Goal: Information Seeking & Learning: Learn about a topic

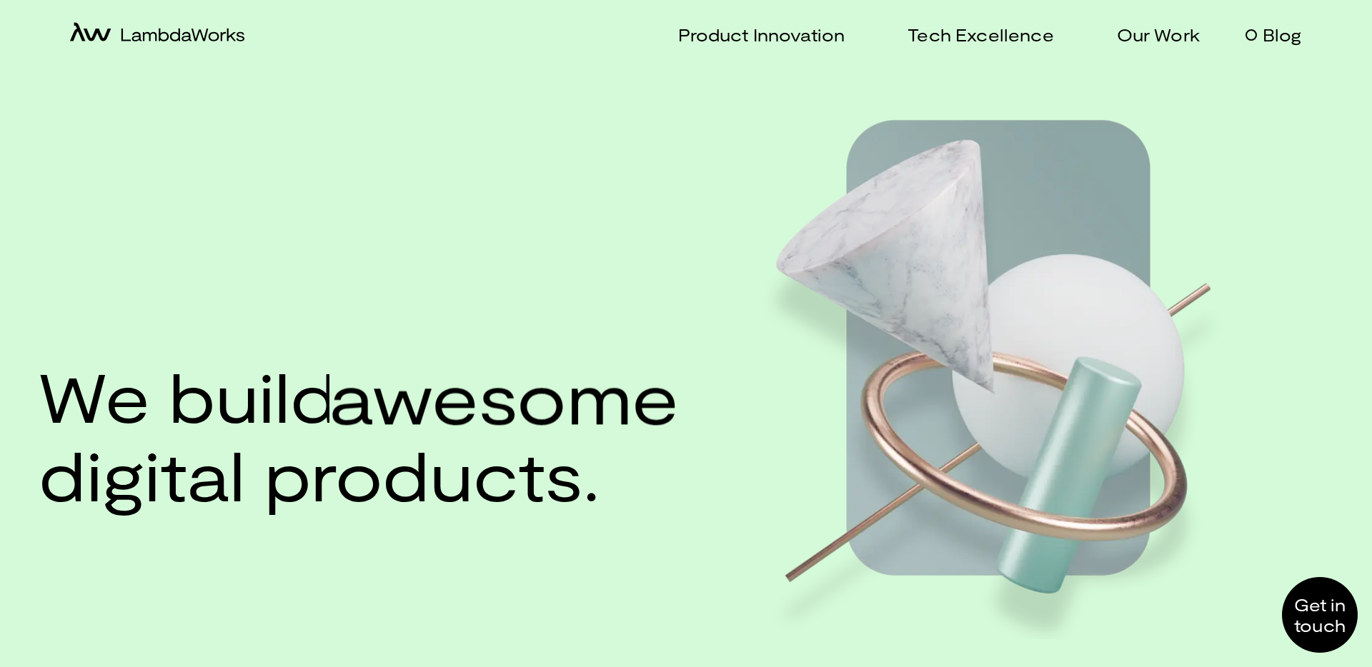
click at [1295, 42] on p "Blog" at bounding box center [1281, 34] width 39 height 21
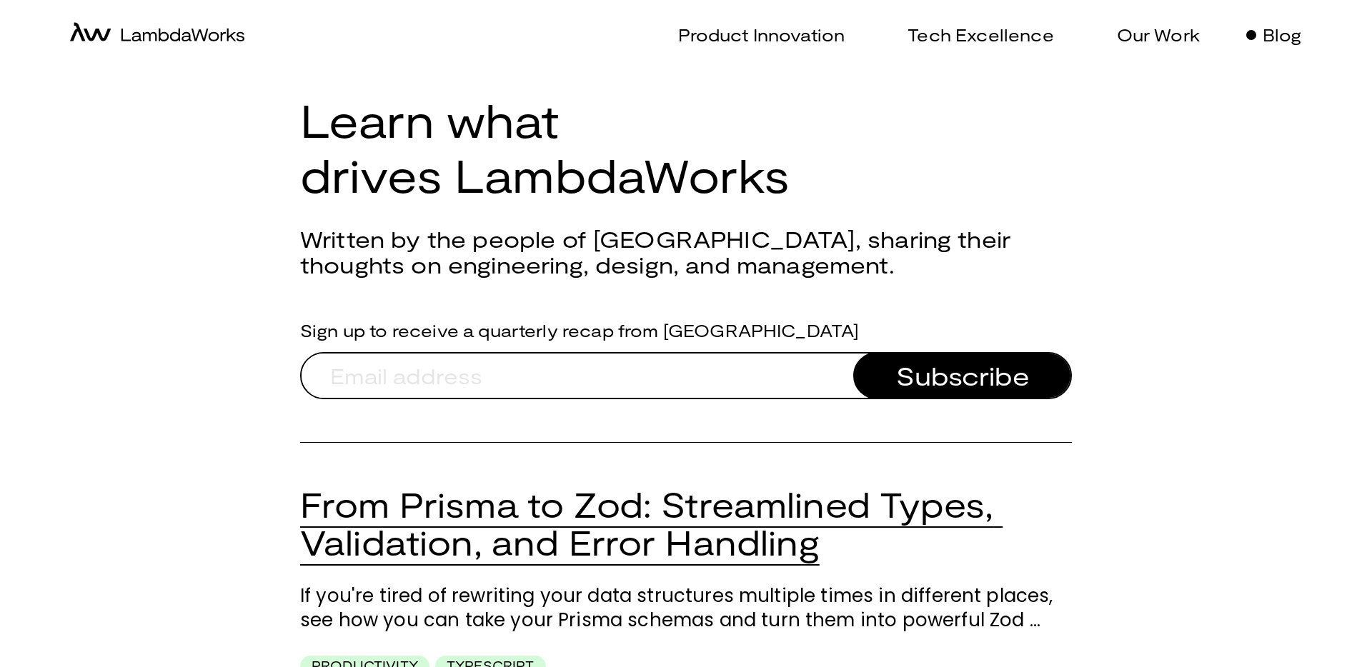
click at [580, 533] on link "From Prisma to Zod: Streamlined Types, Validation, and Error Handling" at bounding box center [651, 523] width 702 height 79
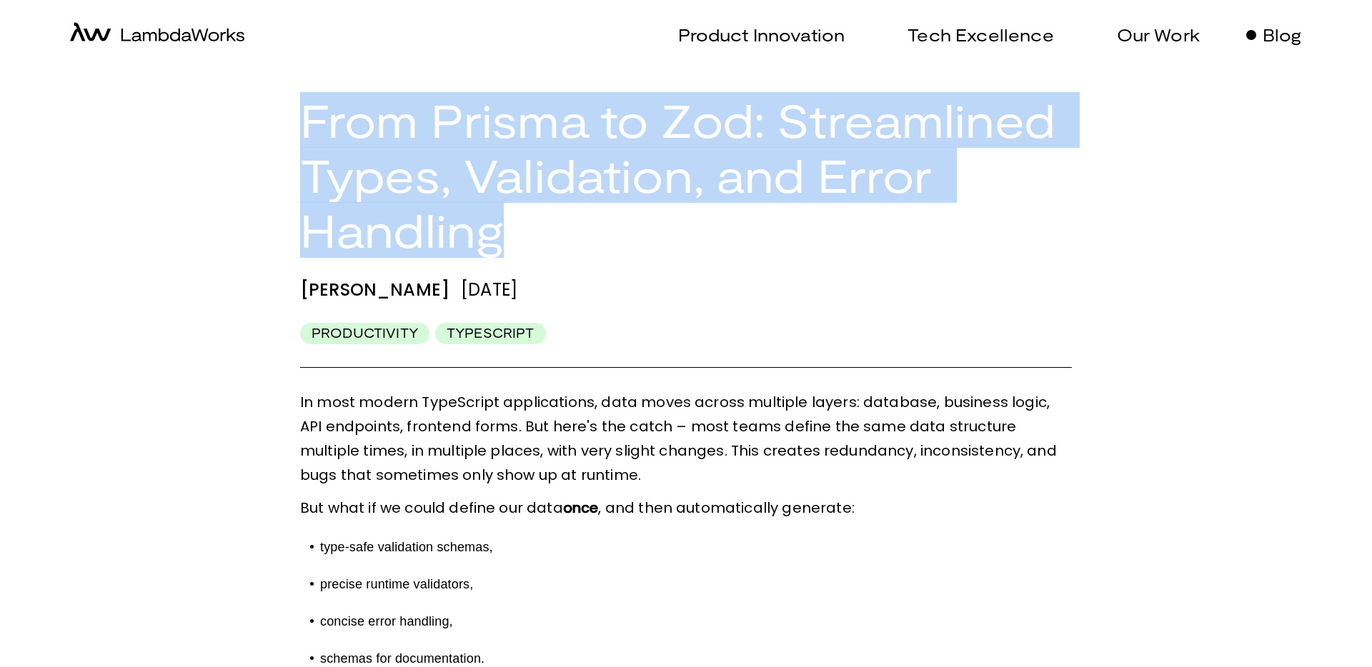
drag, startPoint x: 310, startPoint y: 121, endPoint x: 584, endPoint y: 214, distance: 289.2
click at [579, 224] on h1 "From Prisma to Zod: Streamlined Types, Validation, and Error Handling" at bounding box center [686, 175] width 772 height 164
copy h1 "From Prisma to Zod: Streamlined Types, Validation, and Error Handling"
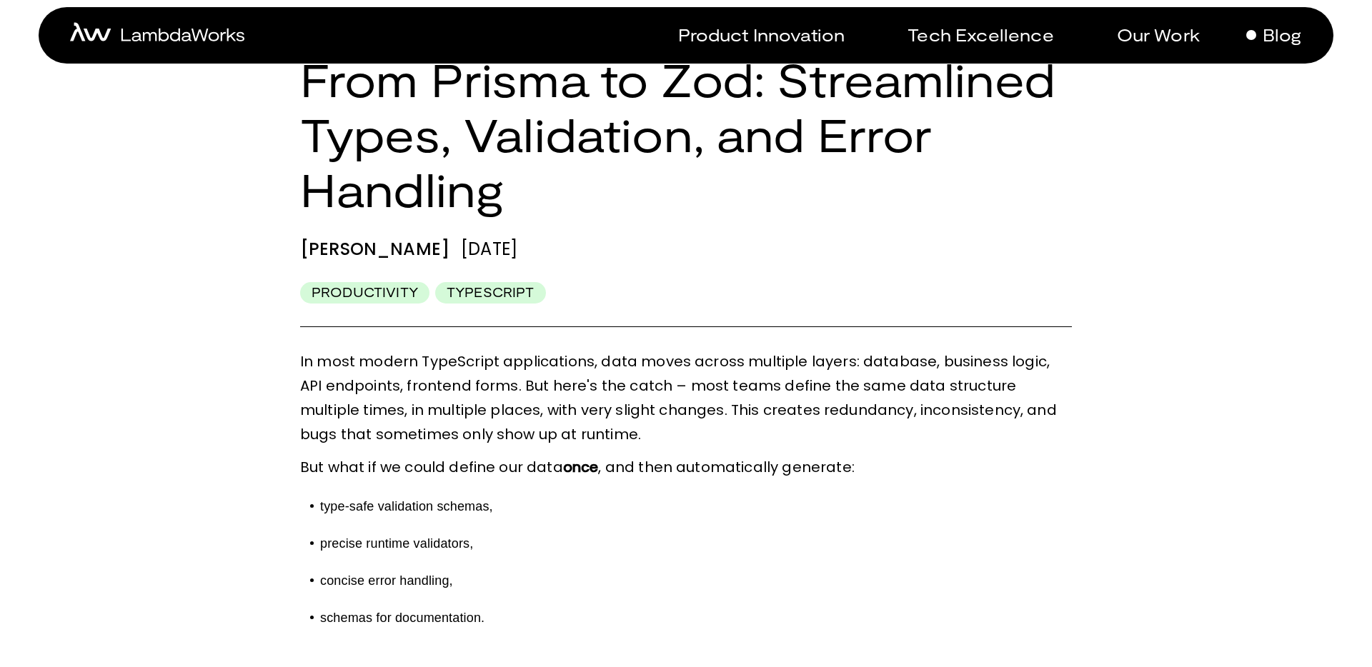
drag, startPoint x: 569, startPoint y: 311, endPoint x: 625, endPoint y: 321, distance: 56.6
click at [570, 311] on div "From Prisma to Zod: Streamlined Types, Validation, and Error Handling [PERSON_N…" at bounding box center [686, 189] width 772 height 275
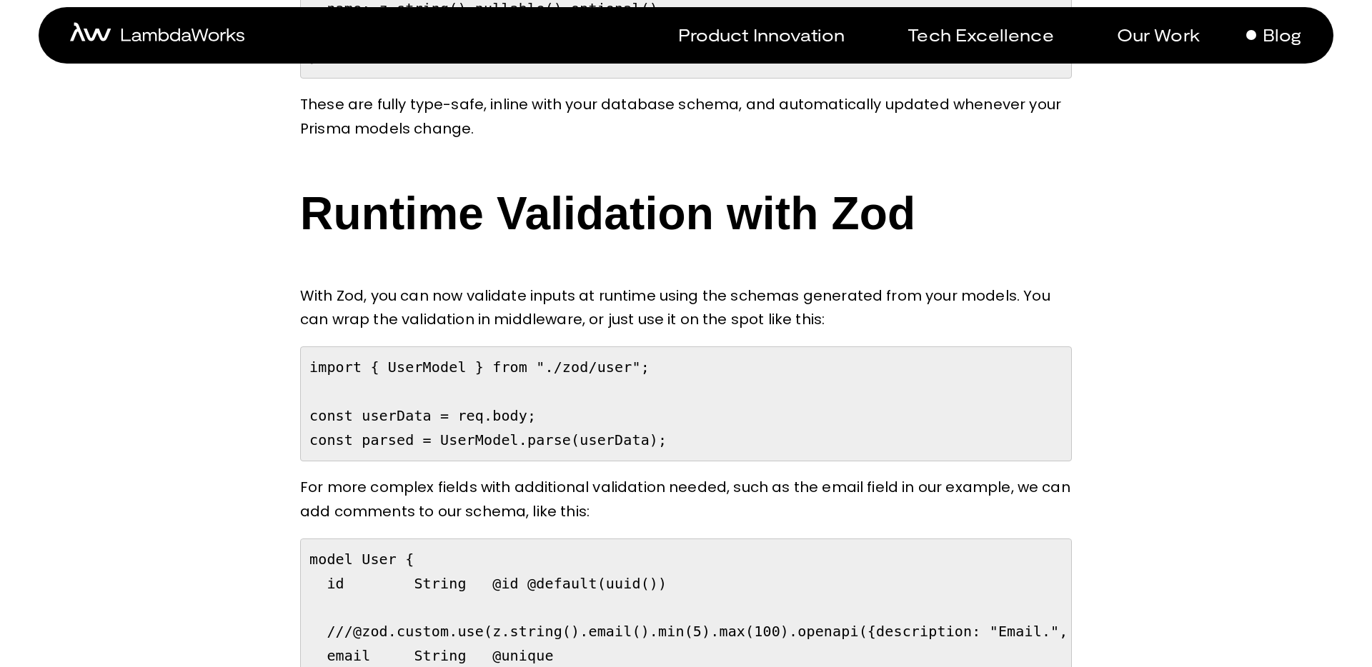
scroll to position [2245, 0]
